Goal: Task Accomplishment & Management: Complete application form

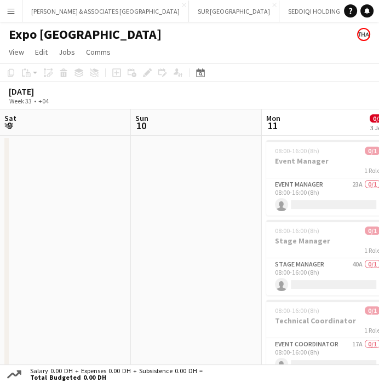
scroll to position [0, 340]
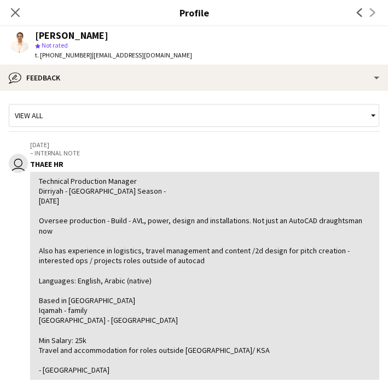
drag, startPoint x: 14, startPoint y: 14, endPoint x: 21, endPoint y: 26, distance: 13.7
click at [14, 14] on icon at bounding box center [15, 12] width 9 height 9
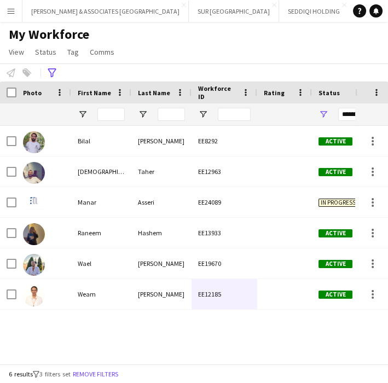
click at [14, 14] on app-icon "Menu" at bounding box center [11, 11] width 9 height 9
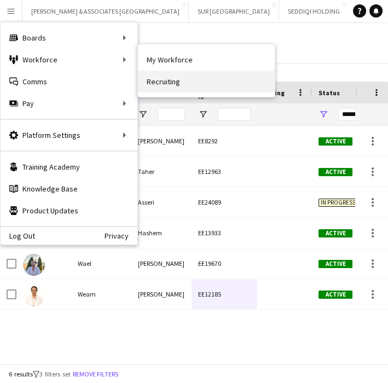
click at [162, 77] on link "Recruiting" at bounding box center [206, 82] width 137 height 22
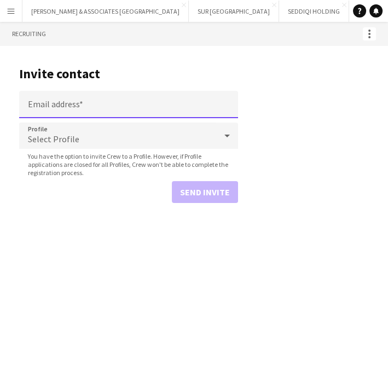
click at [80, 106] on input "Email address" at bounding box center [128, 104] width 219 height 27
paste input "**********"
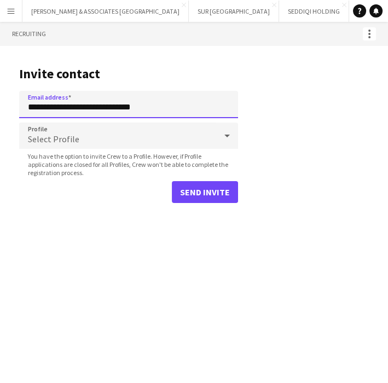
type input "**********"
click at [125, 140] on div "Select Profile" at bounding box center [117, 136] width 197 height 26
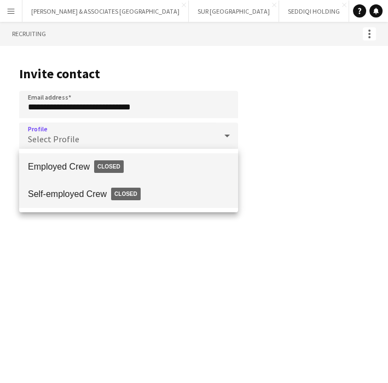
click at [107, 195] on span "Self-employed Crew Closed" at bounding box center [128, 193] width 201 height 25
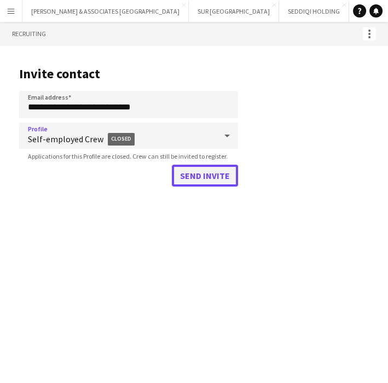
click at [202, 172] on button "Send invite" at bounding box center [205, 176] width 66 height 22
